Goal: Entertainment & Leisure: Consume media (video, audio)

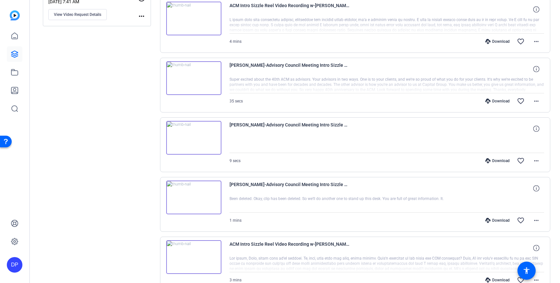
scroll to position [206, 0]
click at [197, 196] on img at bounding box center [193, 197] width 55 height 34
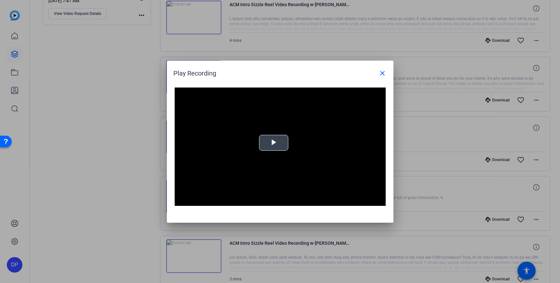
click at [274, 143] on span "Video Player" at bounding box center [274, 143] width 0 height 0
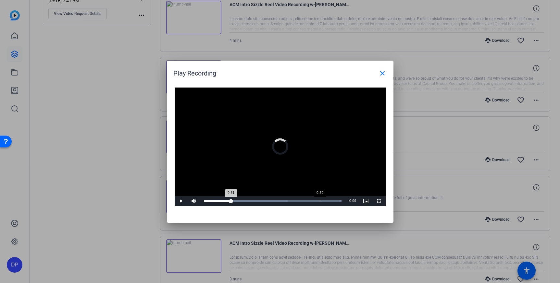
click at [321, 199] on div "Loaded : 100.00% 0:50 0:51" at bounding box center [273, 201] width 144 height 10
click at [382, 70] on mat-icon "close" at bounding box center [383, 73] width 8 height 8
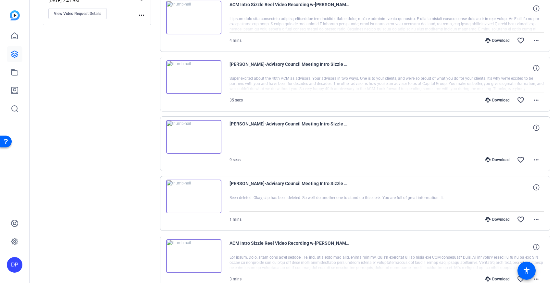
click at [347, 197] on div at bounding box center [387, 203] width 315 height 16
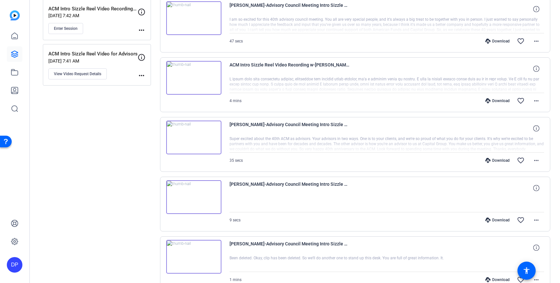
scroll to position [148, 0]
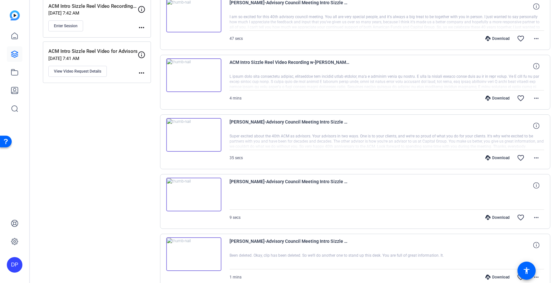
click at [205, 198] on img at bounding box center [193, 195] width 55 height 34
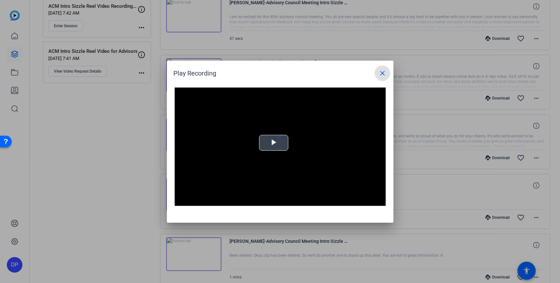
click at [274, 143] on span "Video Player" at bounding box center [274, 143] width 0 height 0
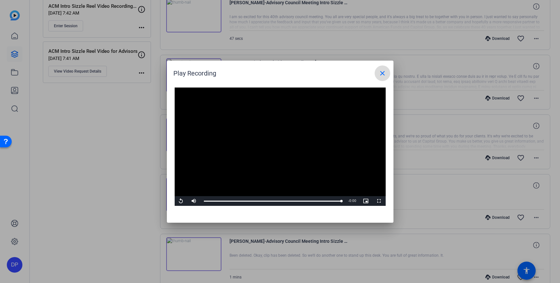
click at [381, 73] on mat-icon "close" at bounding box center [383, 73] width 8 height 8
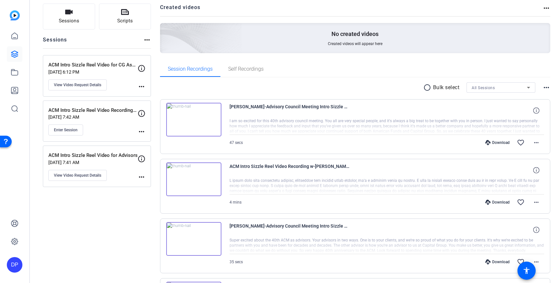
scroll to position [39, 0]
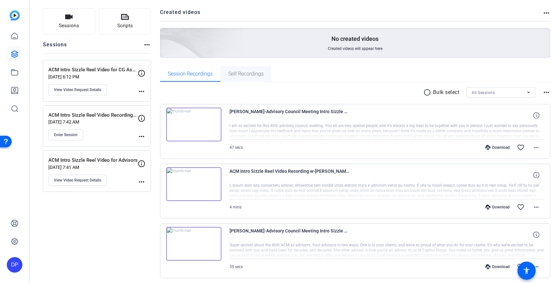
click at [238, 80] on span "Self Recordings" at bounding box center [245, 74] width 35 height 16
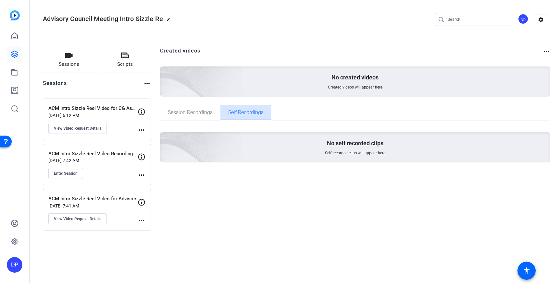
scroll to position [0, 0]
click at [199, 107] on span "Session Recordings" at bounding box center [190, 113] width 45 height 16
